Goal: Communication & Community: Ask a question

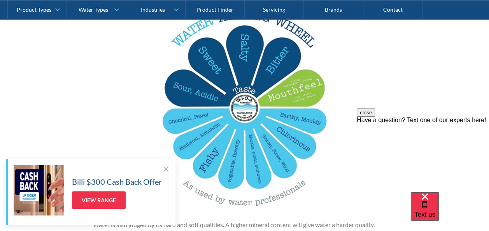
scroll to position [898, 0]
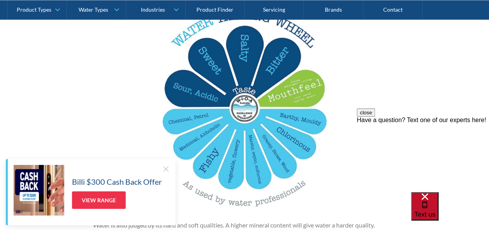
click at [435, 211] on span "Text us" at bounding box center [424, 214] width 21 height 7
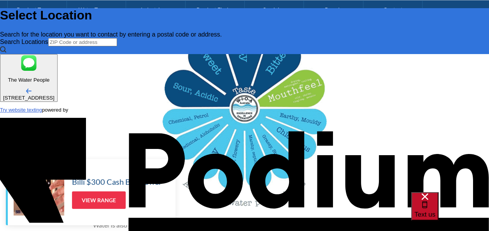
scroll to position [0, 0]
type input "Goood Boyyyyy"
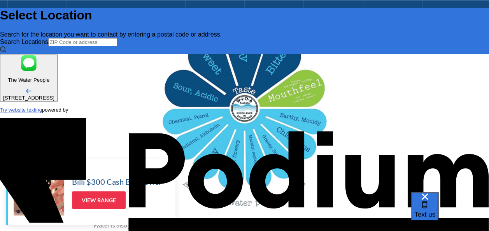
type textarea "x"
type textarea "W"
type textarea "x"
type textarea "Wa"
type textarea "x"
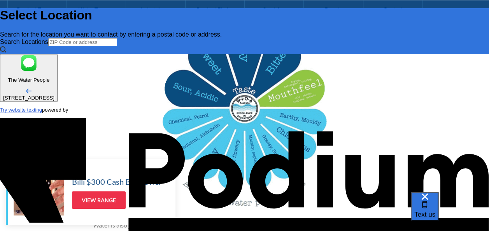
type textarea "[PERSON_NAME]"
type textarea "x"
type textarea "Wasss"
type textarea "Wasssu"
type textarea "x"
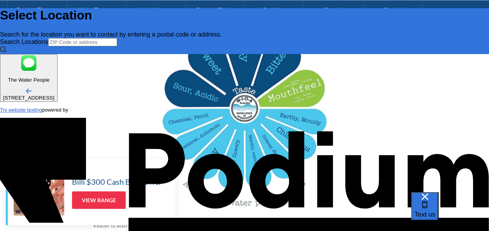
type textarea "x"
type textarea "Wasssup"
click at [435, 218] on div "Text us" at bounding box center [424, 206] width 21 height 26
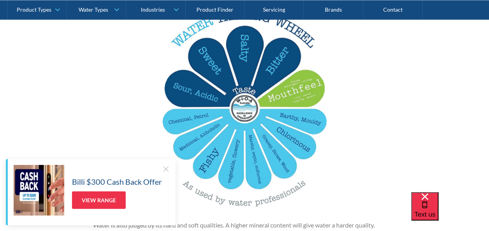
click at [379, 147] on div "You can name your favourite drop of wine or beer but what about tap water? The …" at bounding box center [244, 43] width 303 height 798
